Goal: Task Accomplishment & Management: Manage account settings

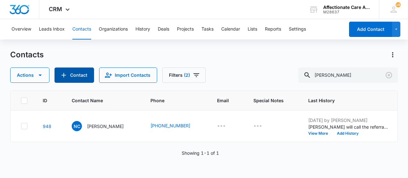
click at [78, 76] on button "Contact" at bounding box center [73, 75] width 39 height 15
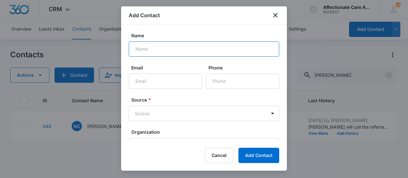
paste input "[PERSON_NAME]"
type input "[PERSON_NAME]"
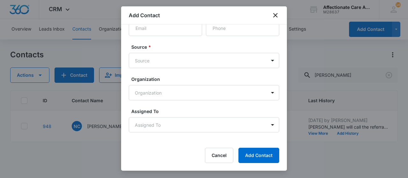
scroll to position [34, 0]
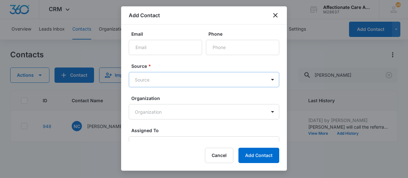
click at [153, 82] on body "CRM Apps Reputation Websites Forms CRM Email Social Shop Payments POS Content A…" at bounding box center [204, 89] width 408 height 178
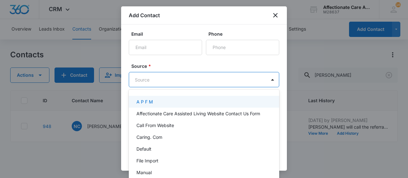
click at [181, 62] on div at bounding box center [204, 89] width 408 height 178
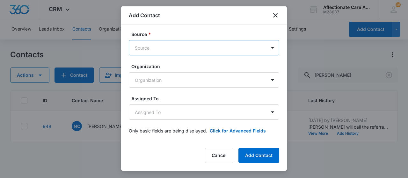
click at [168, 48] on body "CRM Apps Reputation Websites Forms CRM Email Social Shop Payments POS Content A…" at bounding box center [204, 89] width 408 height 178
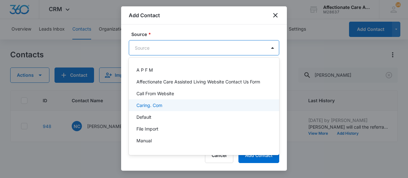
click at [168, 108] on div "Caring. Com" at bounding box center [203, 105] width 134 height 7
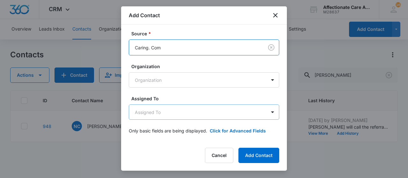
click at [165, 108] on body "CRM Apps Reputation Websites Forms CRM Email Social Shop Payments POS Content A…" at bounding box center [204, 89] width 408 height 178
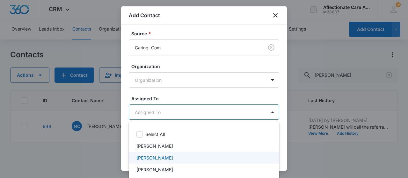
scroll to position [31, 0]
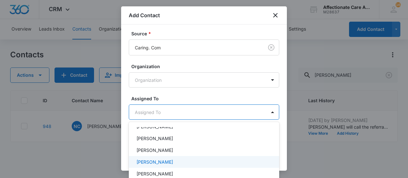
click at [149, 162] on p "[PERSON_NAME]" at bounding box center [154, 162] width 37 height 7
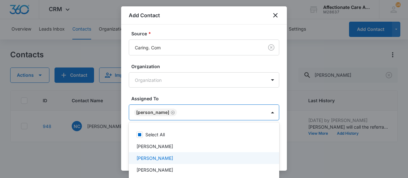
click at [173, 155] on p "[PERSON_NAME]" at bounding box center [154, 158] width 37 height 7
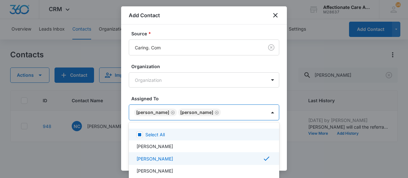
click at [254, 88] on div at bounding box center [204, 89] width 408 height 178
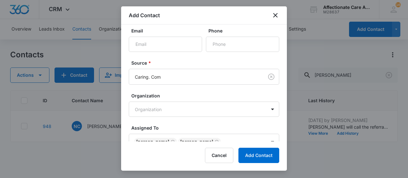
scroll to position [67, 0]
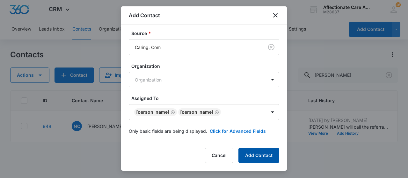
click at [259, 153] on button "Add Contact" at bounding box center [258, 155] width 41 height 15
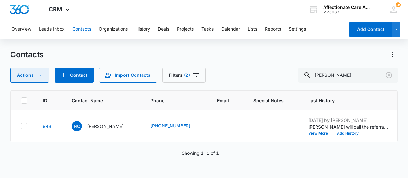
click at [42, 79] on button "Actions" at bounding box center [29, 75] width 39 height 15
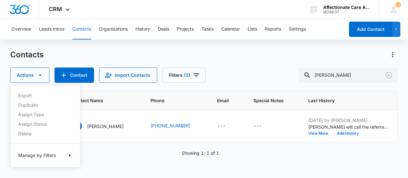
click at [50, 162] on div "Export Duplicate Assign Type Assign Status Delete Manage by Filters" at bounding box center [45, 126] width 70 height 82
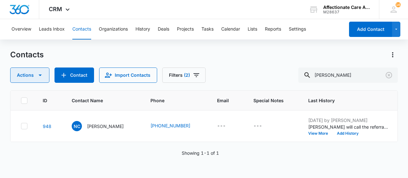
click at [44, 76] on button "Actions" at bounding box center [29, 75] width 39 height 15
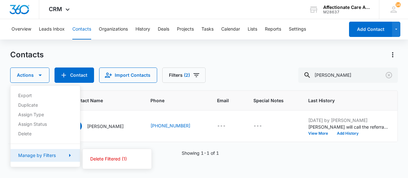
click at [69, 158] on icon "button" at bounding box center [70, 156] width 8 height 8
drag, startPoint x: 76, startPoint y: 45, endPoint x: 73, endPoint y: 42, distance: 3.8
click at [74, 43] on div "Overview Leads Inbox Contacts Organizations History Deals Projects Tasks Calend…" at bounding box center [204, 98] width 408 height 158
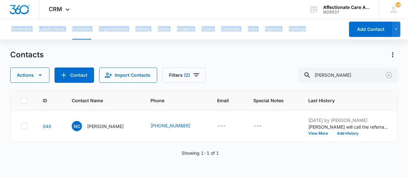
click at [127, 50] on div "Contacts" at bounding box center [203, 55] width 387 height 10
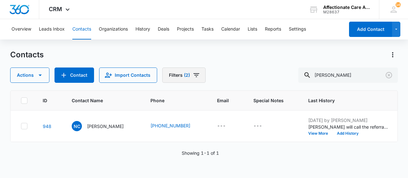
click at [189, 76] on button "Filters (2)" at bounding box center [183, 75] width 43 height 15
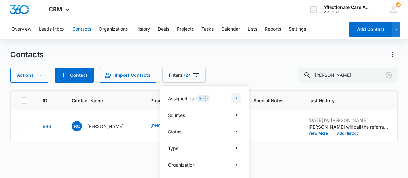
click at [234, 101] on icon "Show Assigned To filters" at bounding box center [236, 99] width 8 height 8
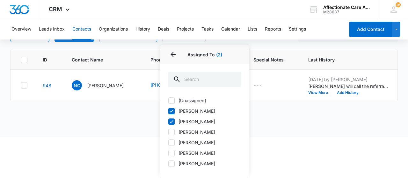
scroll to position [0, 0]
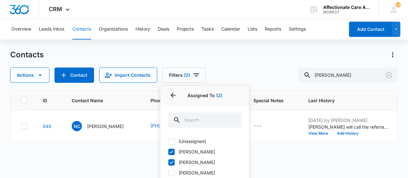
click at [294, 156] on html "CRM Apps Reputation Websites Forms CRM Email Social Shop Payments POS Content A…" at bounding box center [204, 89] width 408 height 178
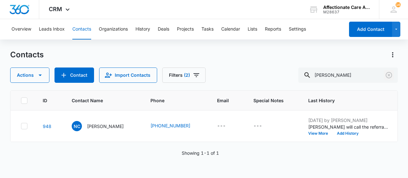
drag, startPoint x: 389, startPoint y: 75, endPoint x: 393, endPoint y: 66, distance: 9.5
click at [389, 75] on icon "Clear" at bounding box center [388, 75] width 6 height 6
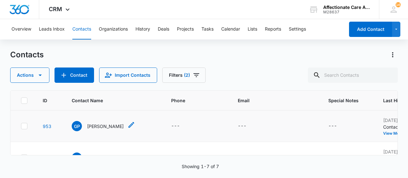
click at [103, 124] on p "[PERSON_NAME]" at bounding box center [105, 126] width 37 height 7
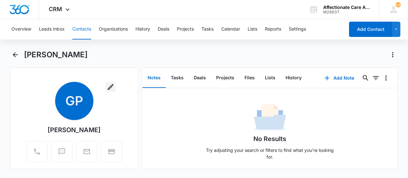
click at [108, 82] on button "button" at bounding box center [110, 87] width 10 height 10
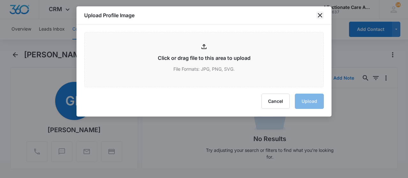
drag, startPoint x: 319, startPoint y: 16, endPoint x: 322, endPoint y: 50, distance: 34.8
click at [318, 15] on icon "close" at bounding box center [320, 15] width 8 height 8
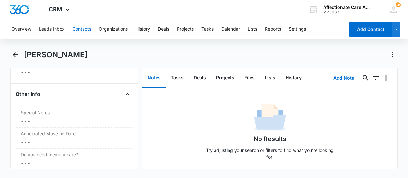
scroll to position [576, 0]
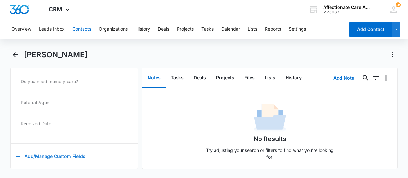
click at [55, 153] on button "Add/Manage Custom Fields" at bounding box center [51, 156] width 70 height 15
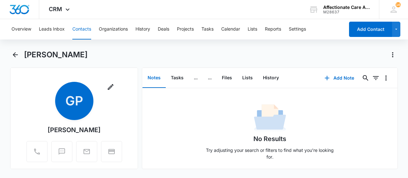
drag, startPoint x: 118, startPoint y: 86, endPoint x: 121, endPoint y: 91, distance: 6.0
click at [122, 88] on div "Remove GP [PERSON_NAME]" at bounding box center [74, 123] width 117 height 83
click at [110, 88] on icon "button" at bounding box center [111, 87] width 8 height 8
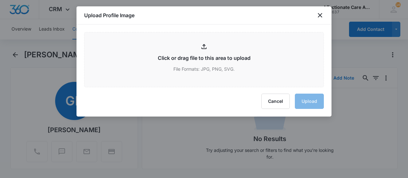
click at [315, 16] on div "Upload Profile Image" at bounding box center [203, 15] width 255 height 18
click at [321, 15] on icon "close" at bounding box center [320, 15] width 8 height 8
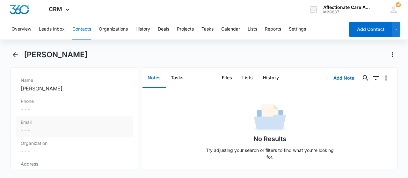
scroll to position [96, 0]
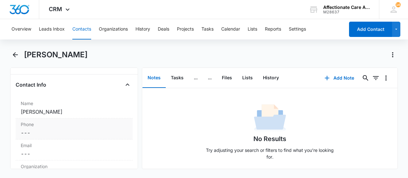
click at [40, 111] on dd "Cancel Save Changes [PERSON_NAME]" at bounding box center [74, 112] width 107 height 8
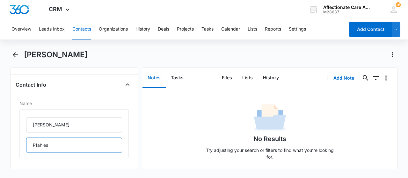
click at [30, 141] on input "Pfahles" at bounding box center [74, 145] width 96 height 15
click at [125, 82] on icon "Close" at bounding box center [128, 85] width 8 height 8
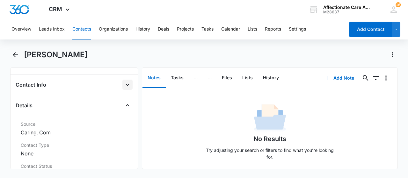
click at [70, 87] on div "Contact Info" at bounding box center [74, 85] width 117 height 10
click at [126, 86] on icon "Open" at bounding box center [128, 85] width 8 height 8
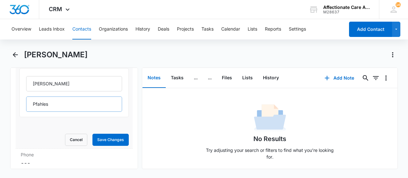
scroll to position [159, 0]
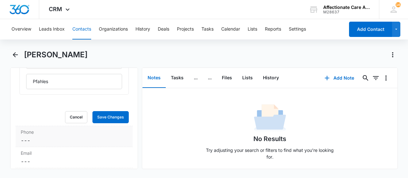
click at [36, 138] on dd "Cancel Save Changes ---" at bounding box center [74, 141] width 107 height 8
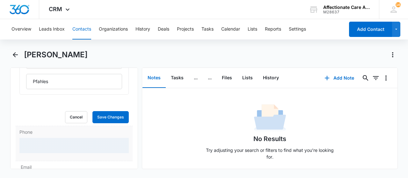
click at [36, 138] on div at bounding box center [73, 145] width 109 height 15
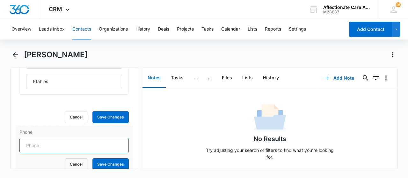
click at [36, 145] on input "Phone" at bounding box center [73, 145] width 109 height 15
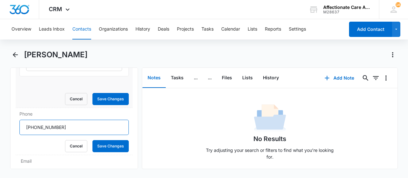
scroll to position [223, 0]
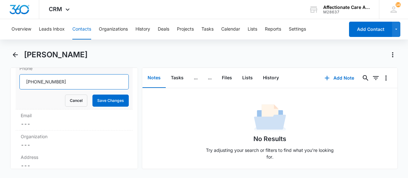
type input "[PHONE_NUMBER]"
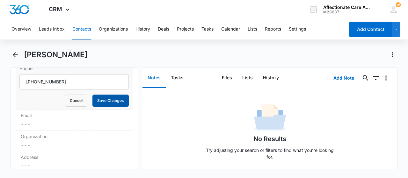
click at [105, 100] on button "Save Changes" at bounding box center [110, 101] width 36 height 12
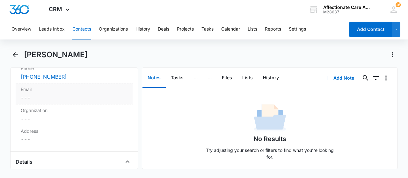
click at [27, 91] on label "Email" at bounding box center [74, 89] width 107 height 7
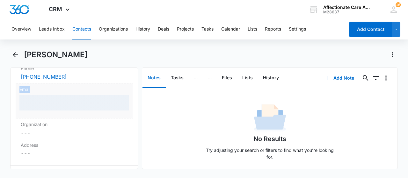
click at [27, 91] on label "Email" at bounding box center [73, 89] width 109 height 7
click at [36, 100] on div at bounding box center [73, 102] width 109 height 15
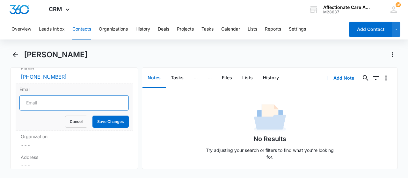
click at [36, 104] on input "Email" at bounding box center [73, 102] width 109 height 15
type input "[EMAIL_ADDRESS]"
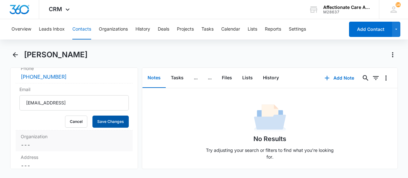
drag, startPoint x: 111, startPoint y: 121, endPoint x: 112, endPoint y: 135, distance: 14.0
click at [111, 121] on button "Save Changes" at bounding box center [110, 122] width 36 height 12
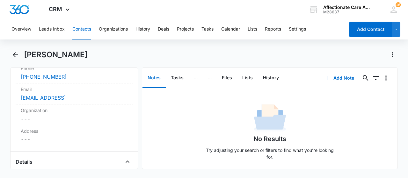
click at [150, 79] on button "Notes" at bounding box center [153, 78] width 23 height 20
click at [347, 76] on button "Add Note" at bounding box center [339, 77] width 42 height 15
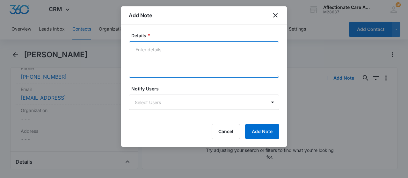
drag, startPoint x: 137, startPoint y: 50, endPoint x: 132, endPoint y: 49, distance: 4.5
paste textarea "[PERSON_NAME] is currently searching for care for her brother, [PERSON_NAME], w…"
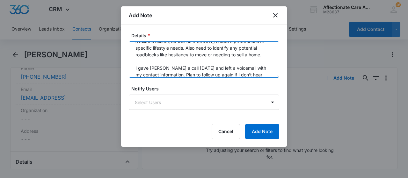
scroll to position [87, 0]
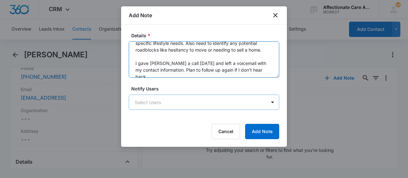
type textarea "[PERSON_NAME] is currently searching for care for her brother, [PERSON_NAME], w…"
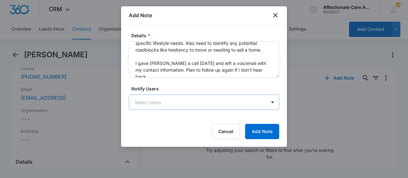
click at [250, 100] on body "CRM Apps Reputation Websites Forms CRM Email Social Shop Payments POS Content A…" at bounding box center [204, 89] width 408 height 178
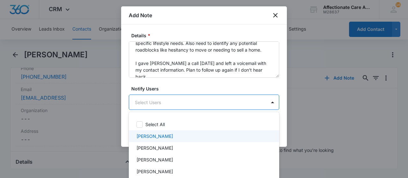
click at [170, 135] on div "[PERSON_NAME]" at bounding box center [203, 136] width 134 height 7
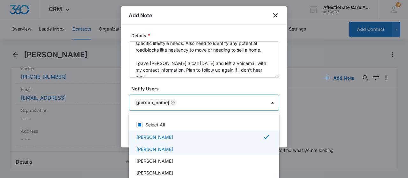
click at [169, 149] on p "[PERSON_NAME]" at bounding box center [154, 149] width 37 height 7
click at [253, 97] on div at bounding box center [204, 89] width 408 height 178
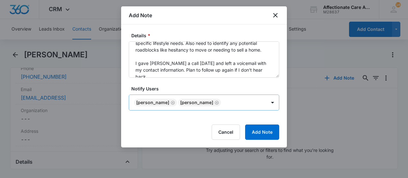
scroll to position [223, 0]
click at [268, 132] on button "Add Note" at bounding box center [262, 132] width 34 height 15
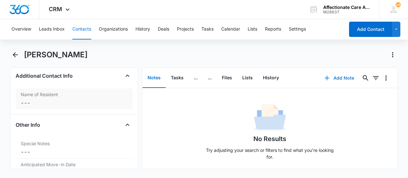
scroll to position [647, 0]
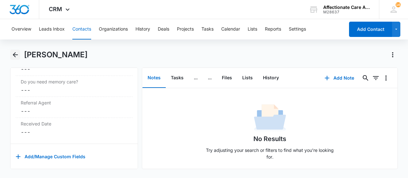
drag, startPoint x: 14, startPoint y: 55, endPoint x: 74, endPoint y: 65, distance: 60.3
click at [13, 54] on icon "Back" at bounding box center [15, 55] width 8 height 8
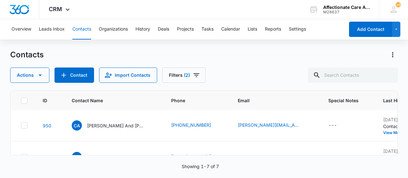
scroll to position [32, 0]
click at [114, 126] on p "[PERSON_NAME] And [PERSON_NAME]" at bounding box center [115, 126] width 57 height 7
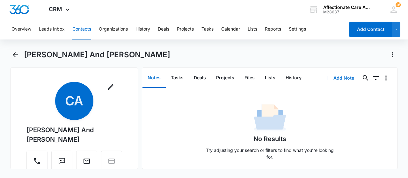
click at [334, 78] on button "Add Note" at bounding box center [339, 77] width 42 height 15
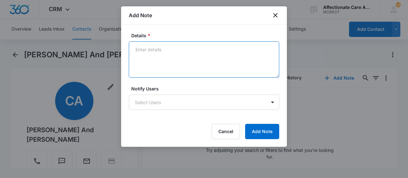
paste textarea "Lorem ip dolorsit ametcon adi elitsedd eiusmo tempori utl etdolor mag ali enima…"
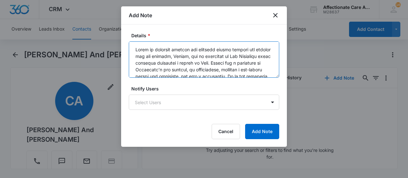
scroll to position [115, 0]
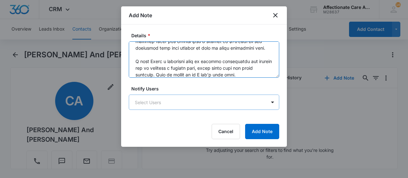
type textarea "Lorem ip dolorsit ametcon adi elitsedd eiusmo tempori utl etdolor mag ali enima…"
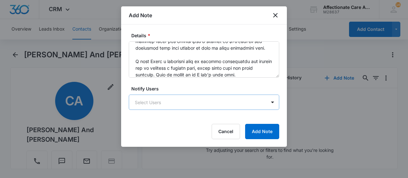
click at [181, 100] on body "CRM Apps Reputation Websites Forms CRM Email Social Shop Payments POS Content A…" at bounding box center [204, 89] width 408 height 178
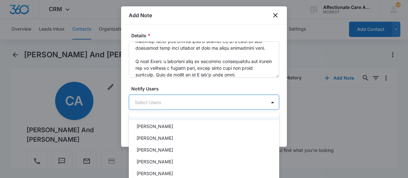
scroll to position [0, 0]
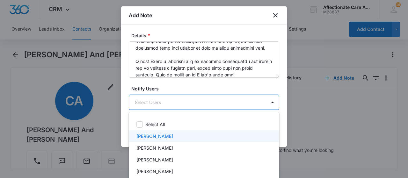
click at [164, 137] on p "[PERSON_NAME]" at bounding box center [154, 136] width 37 height 7
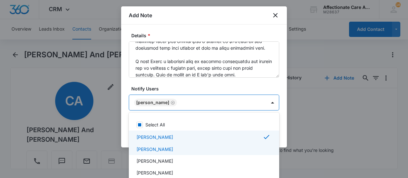
drag, startPoint x: 168, startPoint y: 148, endPoint x: 230, endPoint y: 135, distance: 63.1
click at [168, 148] on p "[PERSON_NAME]" at bounding box center [154, 149] width 37 height 7
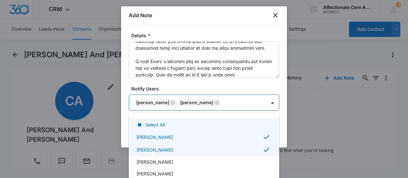
click at [275, 100] on div at bounding box center [204, 89] width 408 height 178
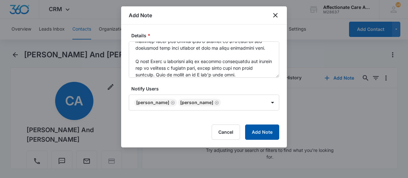
click at [264, 137] on button "Add Note" at bounding box center [262, 132] width 34 height 15
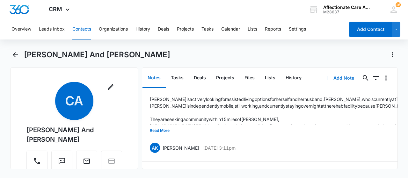
click at [343, 77] on button "Add Note" at bounding box center [339, 77] width 42 height 15
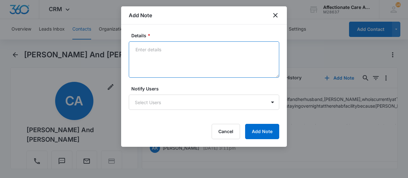
click at [150, 50] on textarea "Details *" at bounding box center [204, 59] width 150 height 36
type textarea "Follow up call"
drag, startPoint x: 124, startPoint y: 56, endPoint x: 112, endPoint y: 60, distance: 12.8
click at [129, 59] on textarea "Follow up call" at bounding box center [204, 59] width 150 height 36
paste textarea "I followed up with a call [DATE] and left another voicemail with my contact inf…"
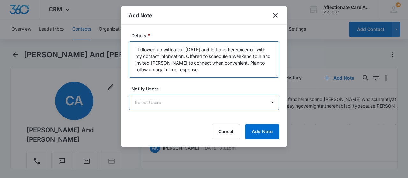
type textarea "I followed up with a call [DATE] and left another voicemail with my contact inf…"
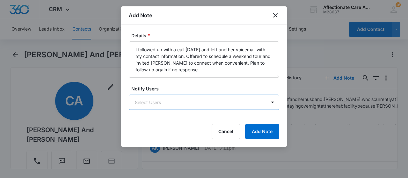
click at [152, 101] on body "CRM Apps Reputation Websites Forms CRM Email Social Shop Payments POS Content A…" at bounding box center [204, 89] width 408 height 178
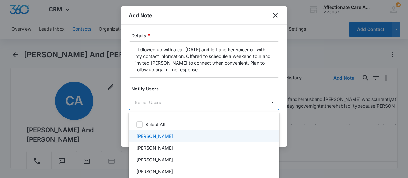
click at [156, 138] on p "[PERSON_NAME]" at bounding box center [154, 136] width 37 height 7
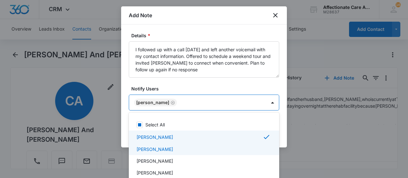
drag, startPoint x: 160, startPoint y: 147, endPoint x: 170, endPoint y: 149, distance: 9.7
click at [160, 147] on p "[PERSON_NAME]" at bounding box center [154, 149] width 37 height 7
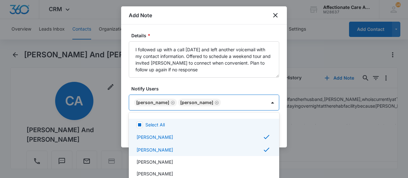
drag, startPoint x: 267, startPoint y: 99, endPoint x: 265, endPoint y: 138, distance: 38.6
click at [267, 99] on div at bounding box center [204, 89] width 408 height 178
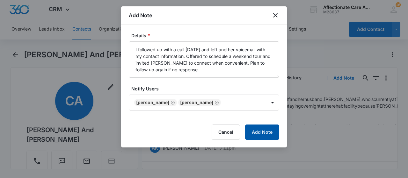
click at [265, 133] on button "Add Note" at bounding box center [262, 132] width 34 height 15
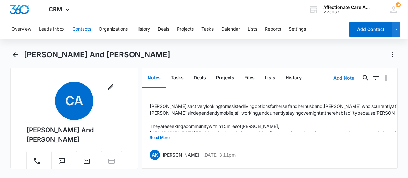
scroll to position [39, 0]
click at [15, 54] on icon "Back" at bounding box center [15, 55] width 8 height 8
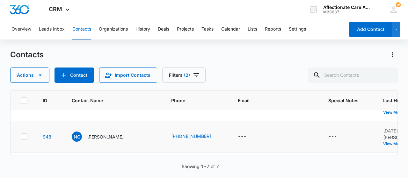
scroll to position [96, 0]
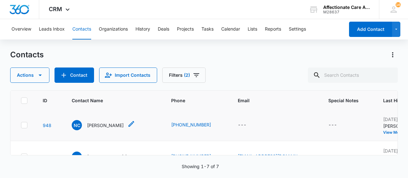
drag, startPoint x: 103, startPoint y: 126, endPoint x: 109, endPoint y: 124, distance: 5.6
click at [102, 124] on p "[PERSON_NAME]" at bounding box center [105, 125] width 37 height 7
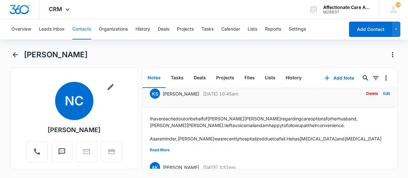
scroll to position [32, 0]
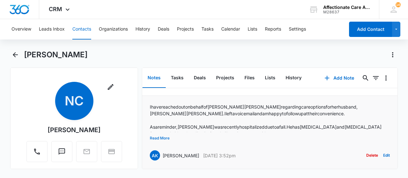
click at [160, 136] on button "Read More" at bounding box center [160, 138] width 20 height 12
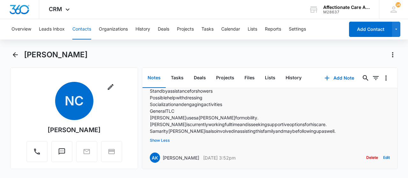
scroll to position [97, 0]
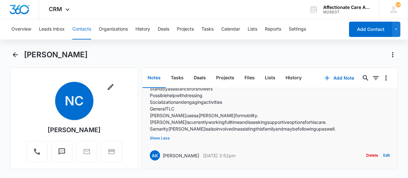
click at [166, 142] on button "Show Less" at bounding box center [160, 138] width 20 height 12
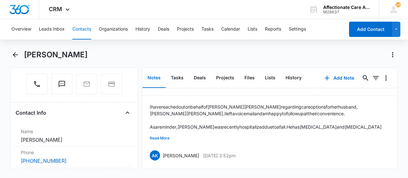
scroll to position [64, 0]
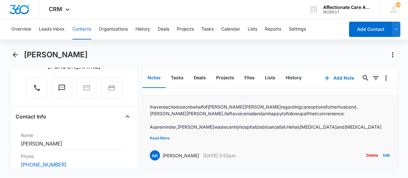
click at [168, 136] on button "Read More" at bounding box center [160, 138] width 20 height 12
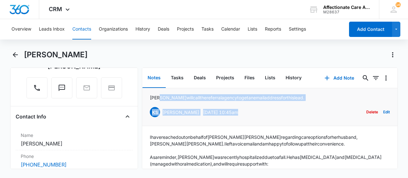
scroll to position [1, 0]
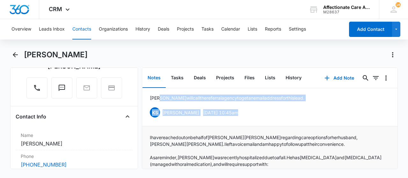
drag, startPoint x: 350, startPoint y: 127, endPoint x: 146, endPoint y: 140, distance: 204.9
copy div "I have reached out on behalf of [PERSON_NAME] regarding care options for her hu…"
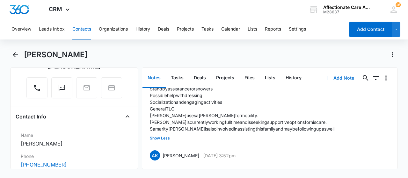
click at [336, 76] on button "Add Note" at bounding box center [339, 77] width 42 height 15
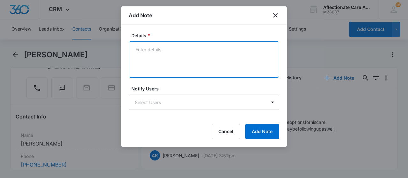
paste textarea "I followed up with [PERSON_NAME] regarding care options for her husband, [PERSO…"
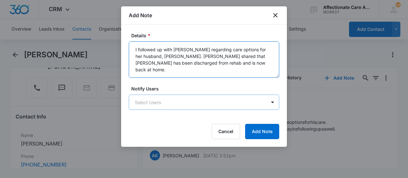
scroll to position [22, 0]
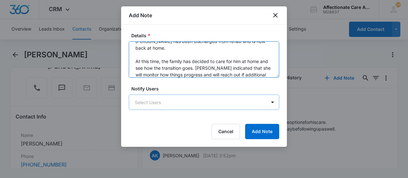
type textarea "I followed up with [PERSON_NAME] regarding care options for her husband, [PERSO…"
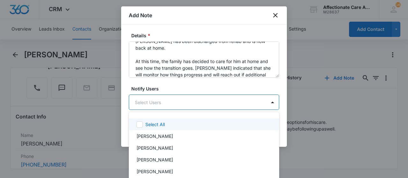
click at [160, 104] on body "CRM Apps Reputation Websites Forms CRM Email Social Shop Payments POS Content A…" at bounding box center [204, 89] width 408 height 178
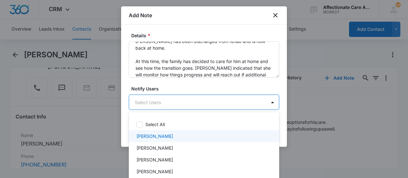
click at [156, 135] on p "[PERSON_NAME]" at bounding box center [154, 136] width 37 height 7
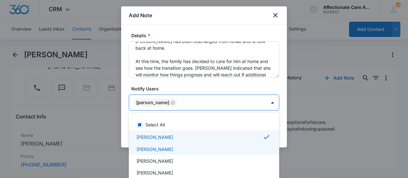
click at [161, 149] on p "[PERSON_NAME]" at bounding box center [154, 149] width 37 height 7
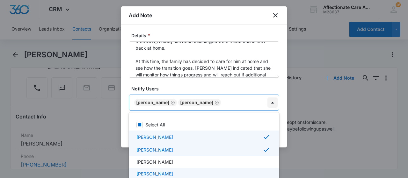
click at [272, 102] on div at bounding box center [204, 89] width 408 height 178
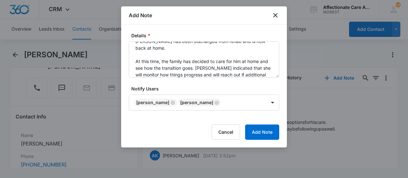
scroll to position [97, 0]
click at [260, 132] on button "Add Note" at bounding box center [262, 132] width 34 height 15
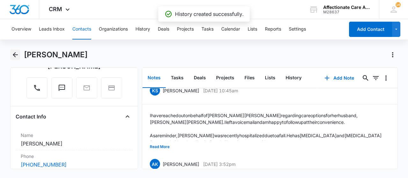
click at [16, 55] on icon "Back" at bounding box center [15, 55] width 8 height 8
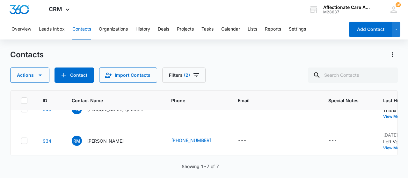
scroll to position [143, 0]
click at [105, 138] on p "[PERSON_NAME] ([PERSON_NAME])" at bounding box center [115, 141] width 57 height 7
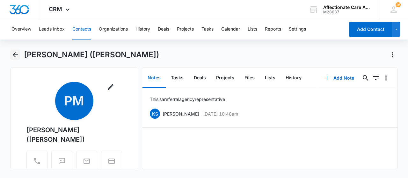
click at [16, 55] on icon "Back" at bounding box center [15, 55] width 8 height 8
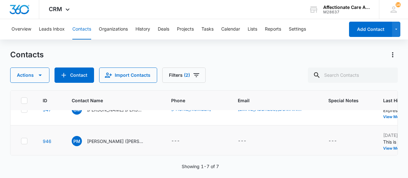
scroll to position [175, 0]
